Goal: Navigation & Orientation: Understand site structure

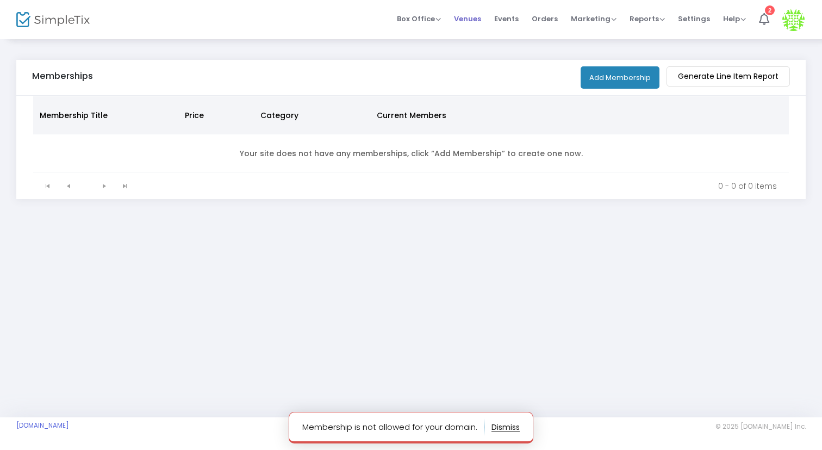
click at [481, 23] on span "Venues" at bounding box center [467, 19] width 27 height 28
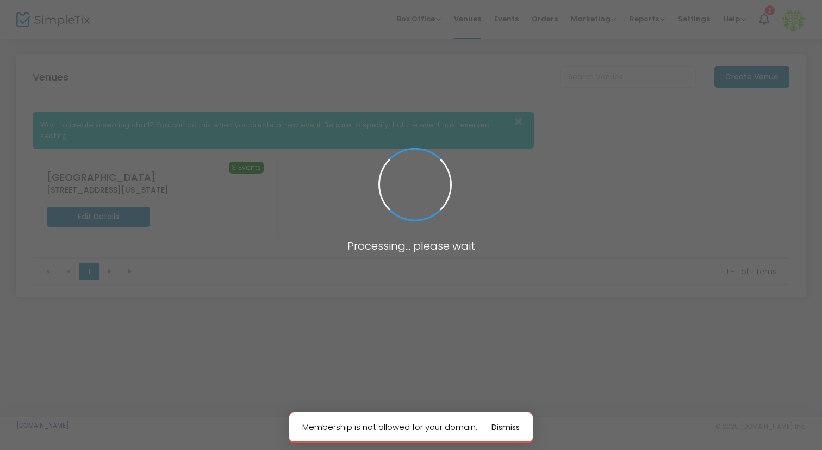
click at [518, 26] on span at bounding box center [411, 225] width 822 height 450
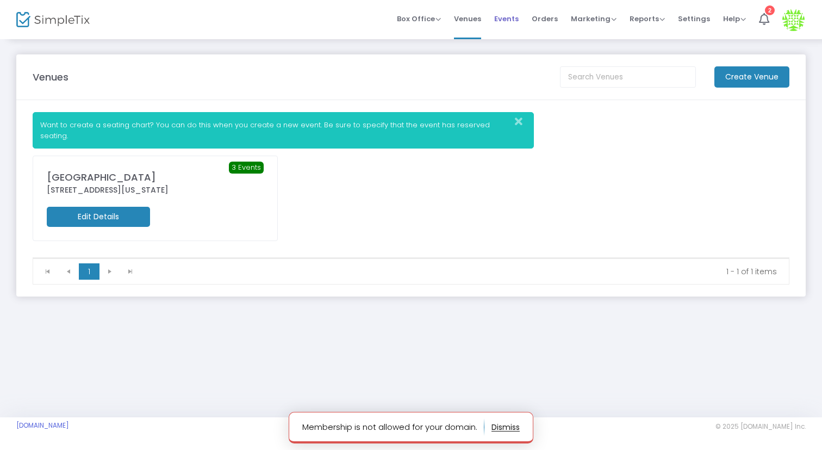
click at [513, 16] on span "Events" at bounding box center [506, 19] width 24 height 28
